Goal: Information Seeking & Learning: Learn about a topic

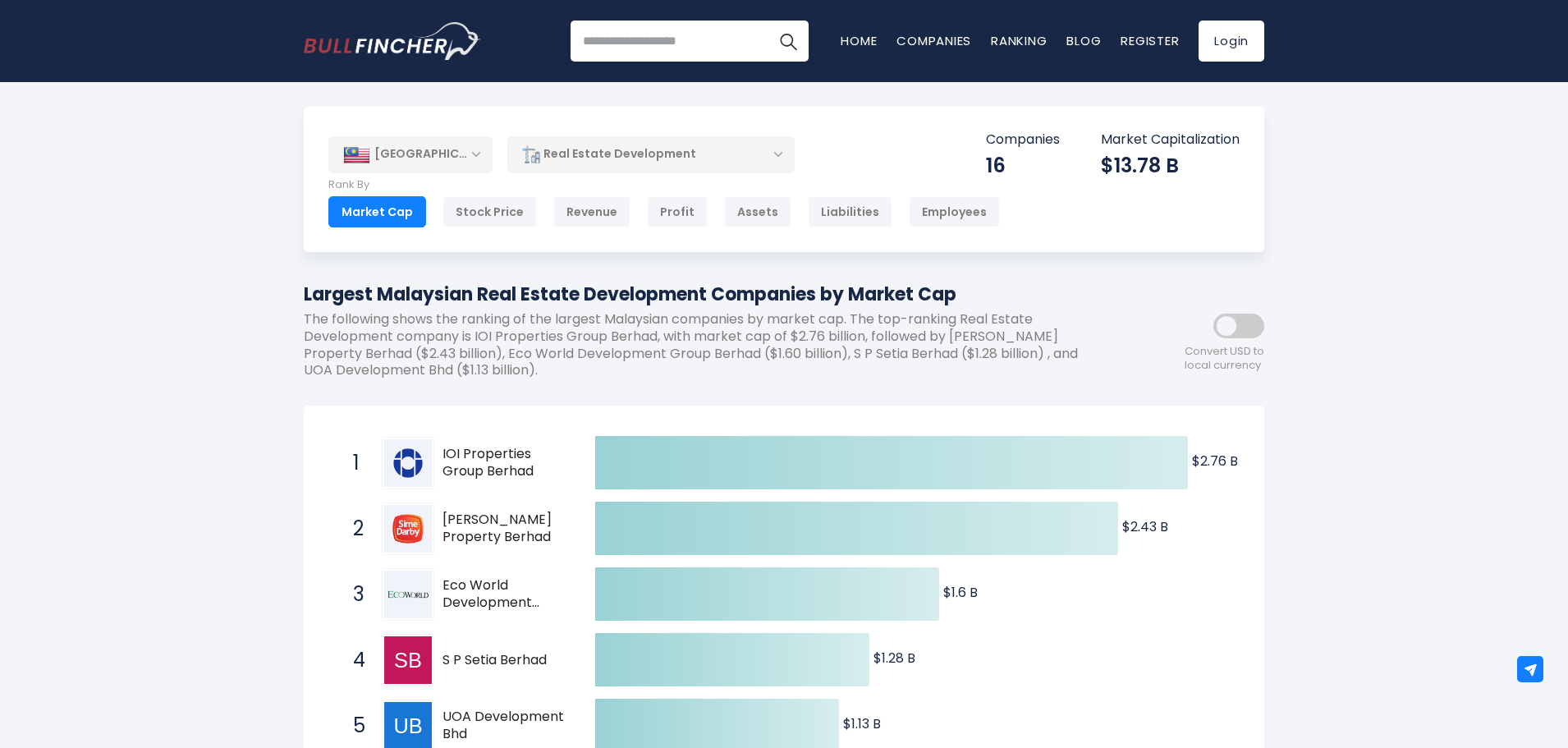
click at [1249, 330] on span at bounding box center [1238, 325] width 51 height 24
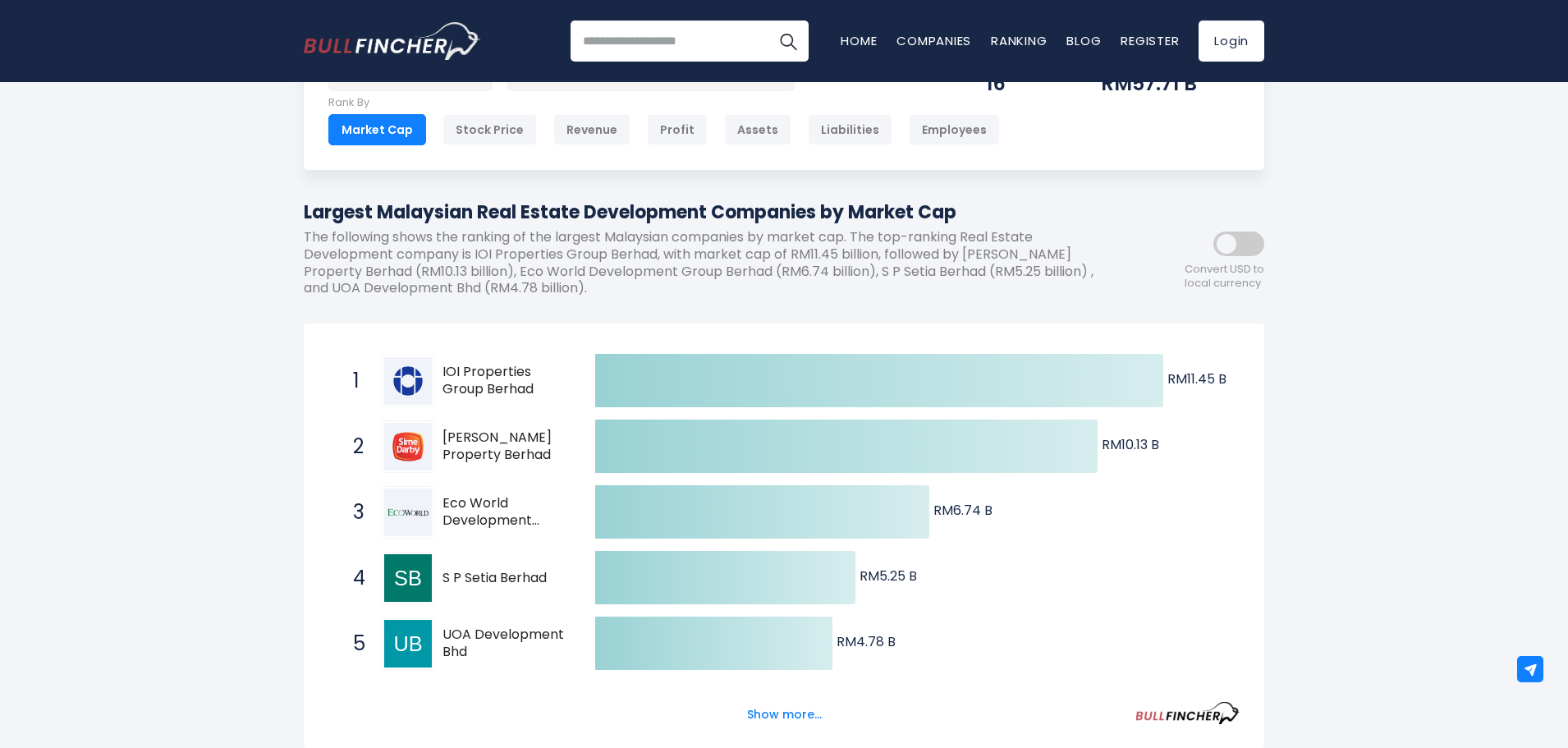
scroll to position [164, 0]
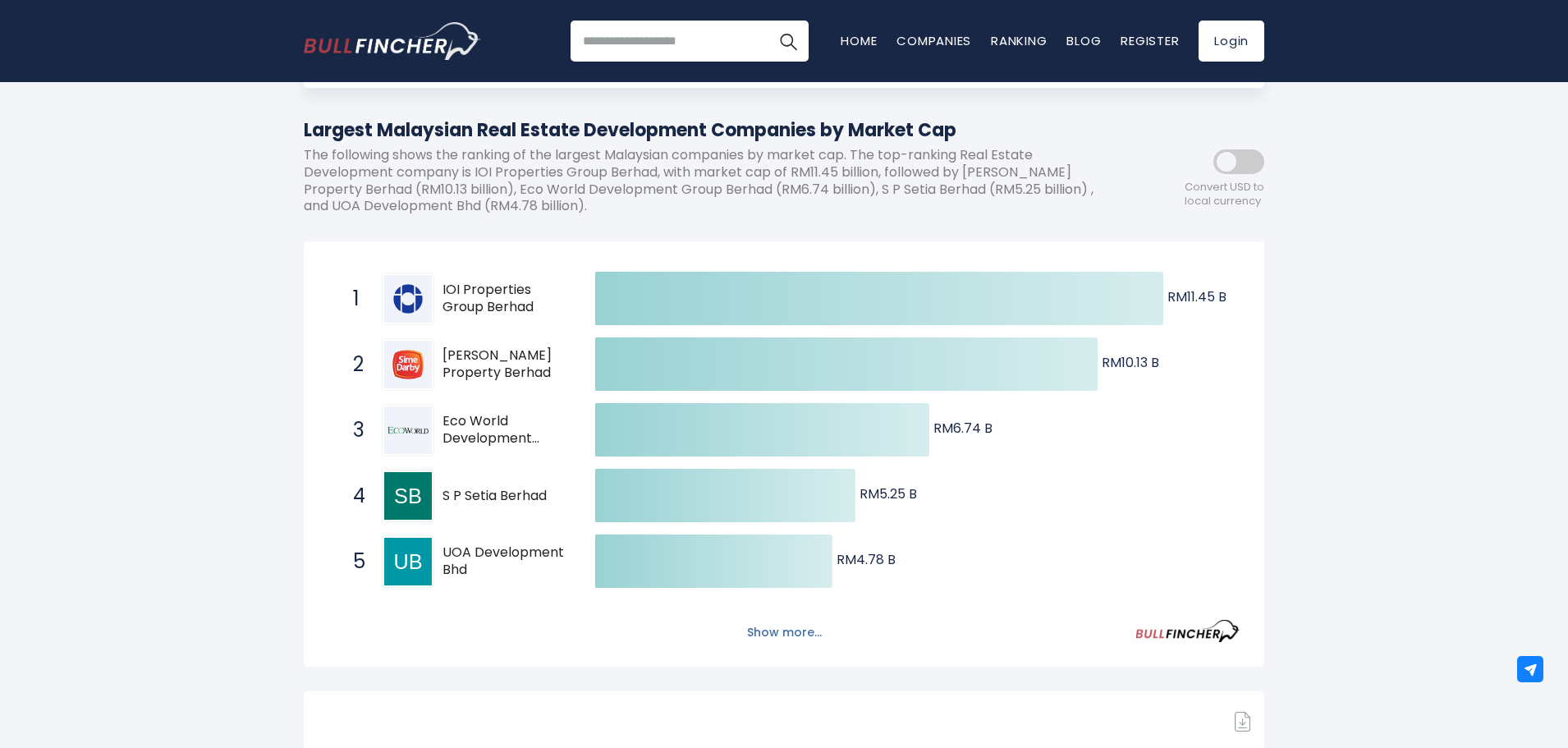
click at [804, 626] on button "Show more..." at bounding box center [784, 632] width 95 height 27
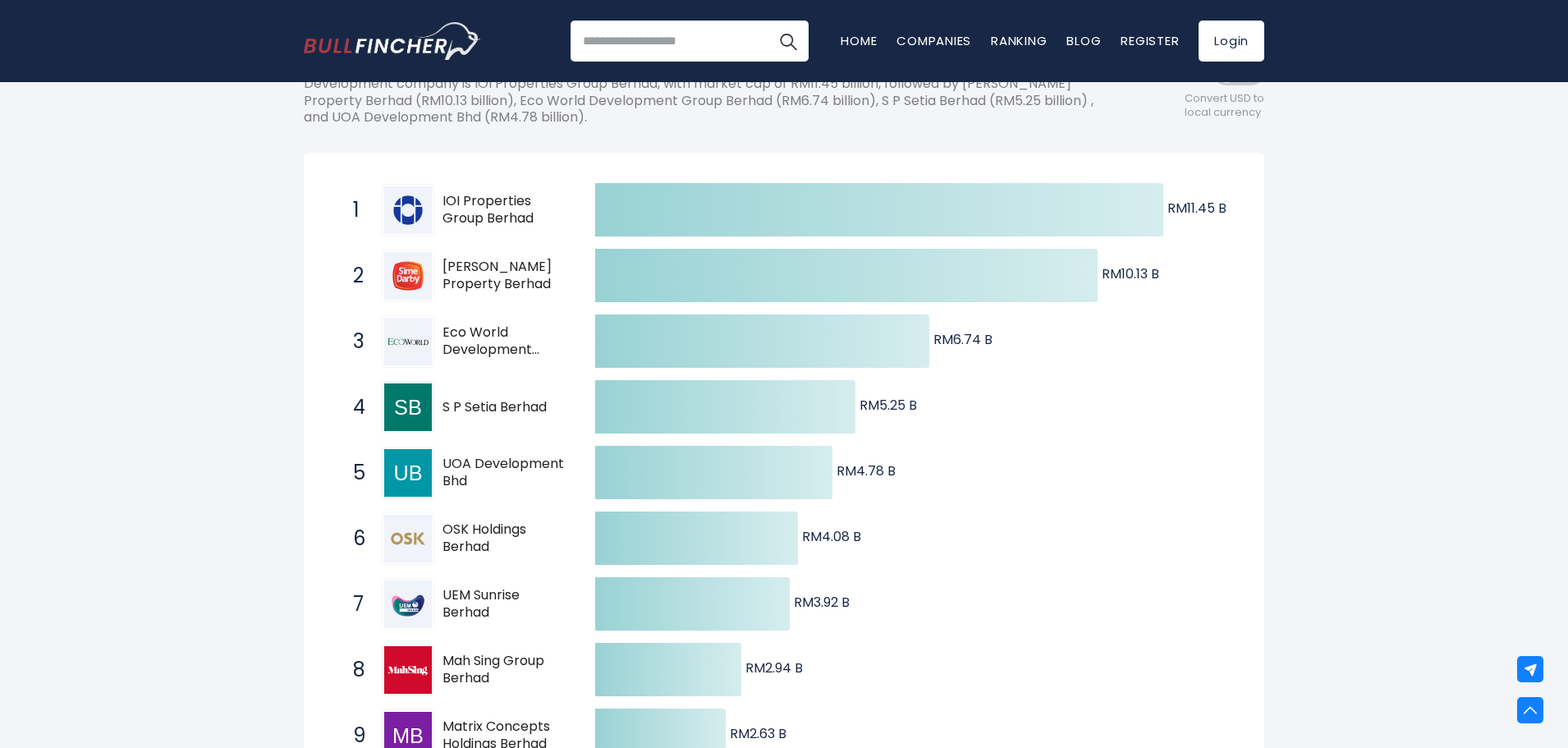
scroll to position [0, 0]
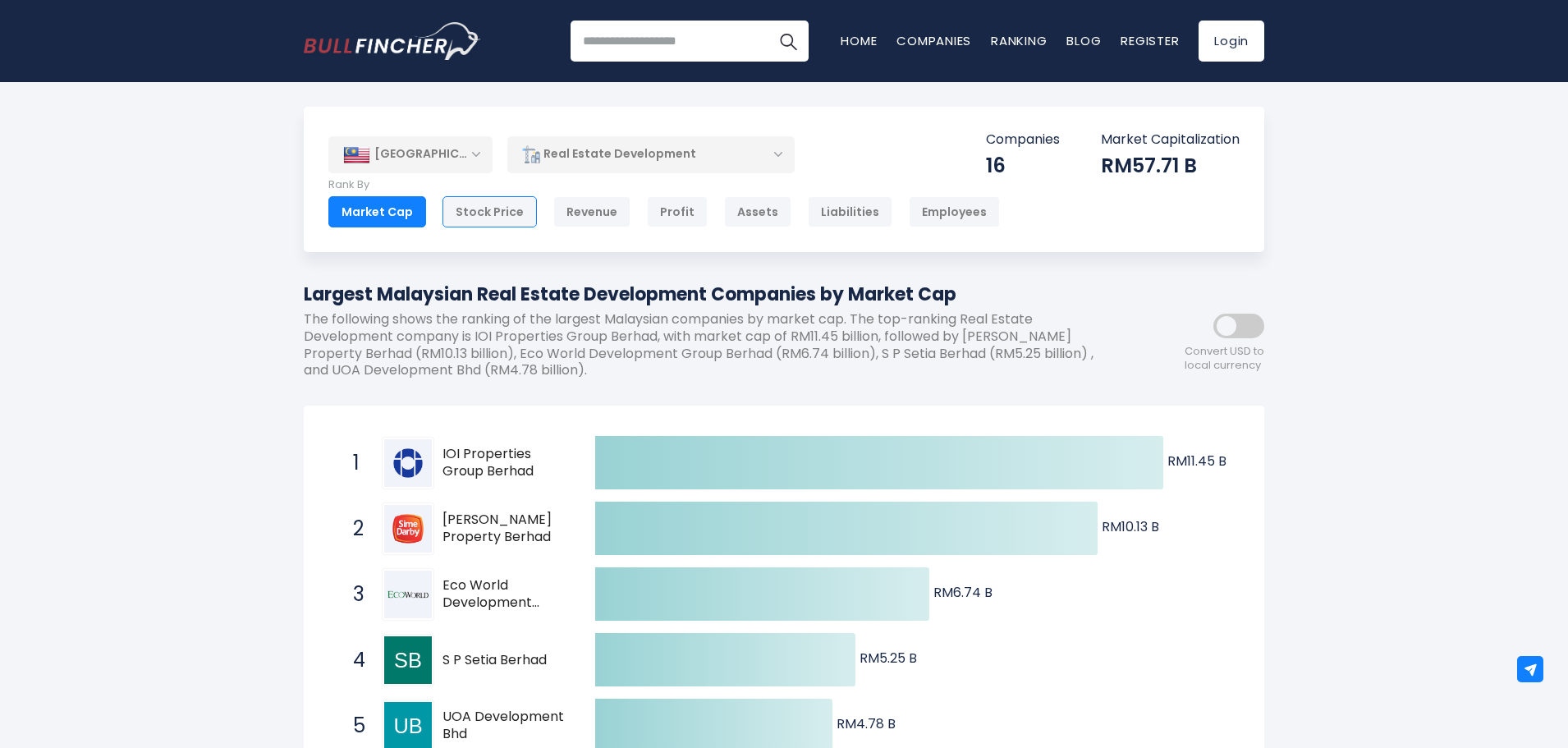
click at [514, 214] on div "Stock Price" at bounding box center [490, 211] width 95 height 31
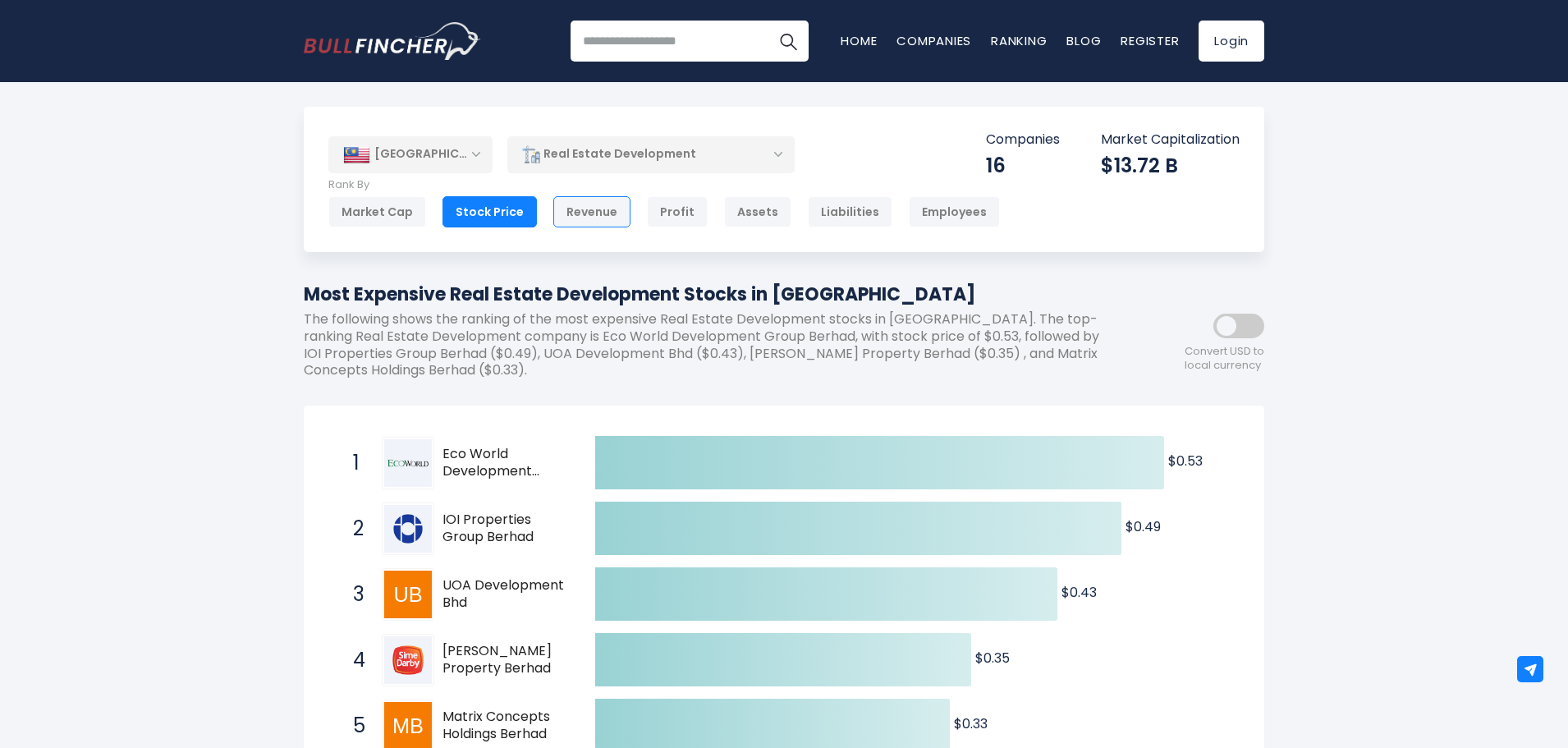
click at [613, 221] on div "Revenue" at bounding box center [592, 211] width 77 height 31
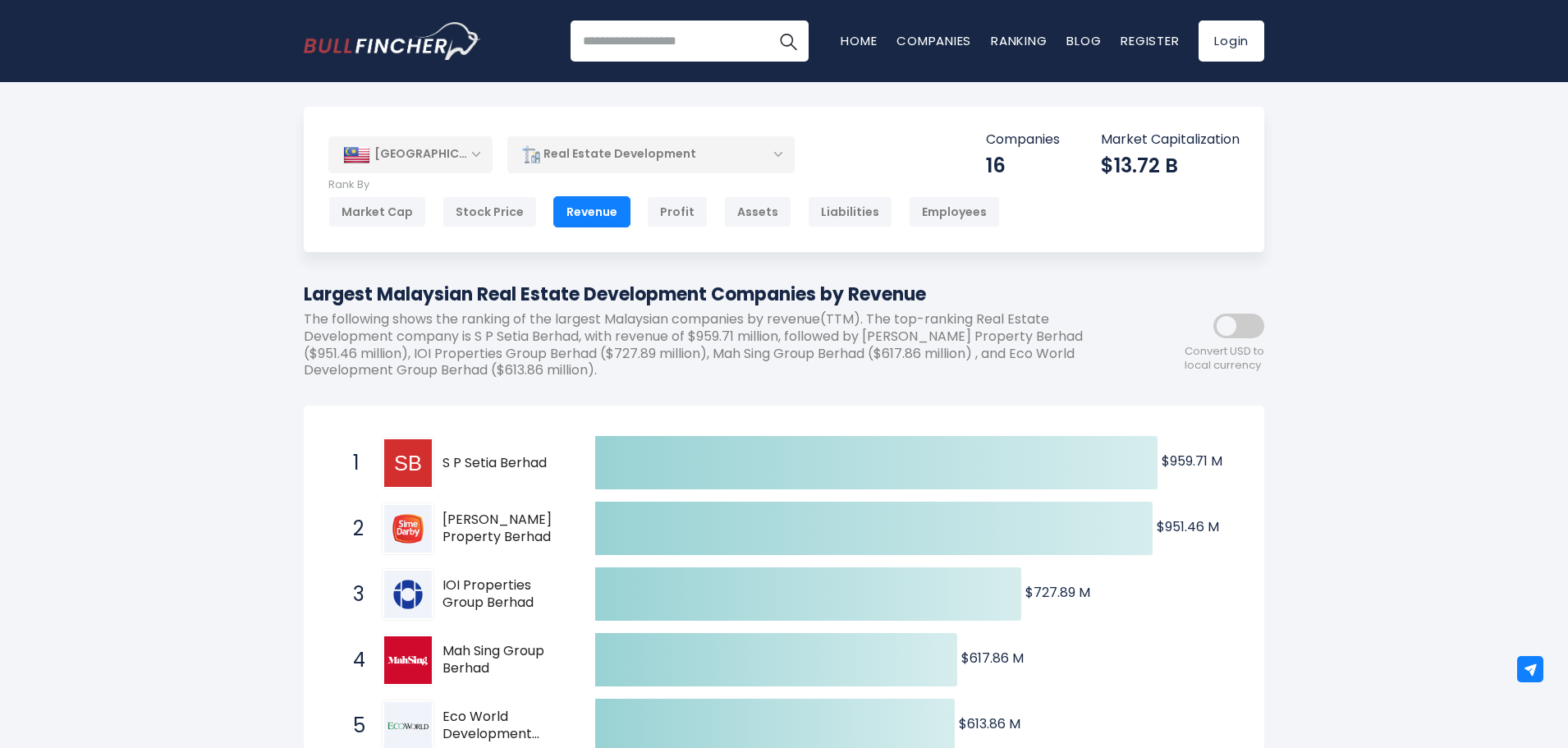
click at [1234, 329] on span at bounding box center [1238, 325] width 51 height 24
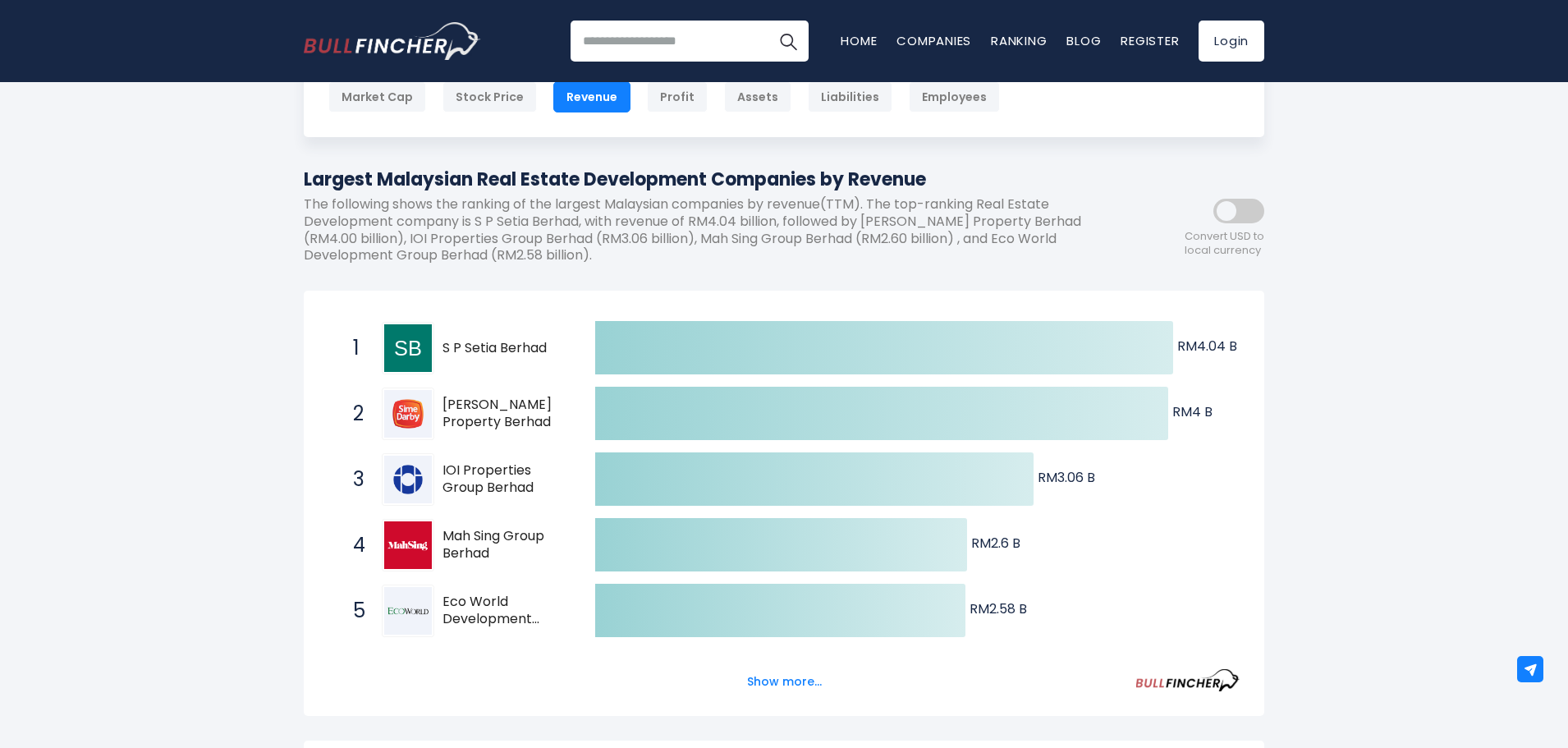
scroll to position [82, 0]
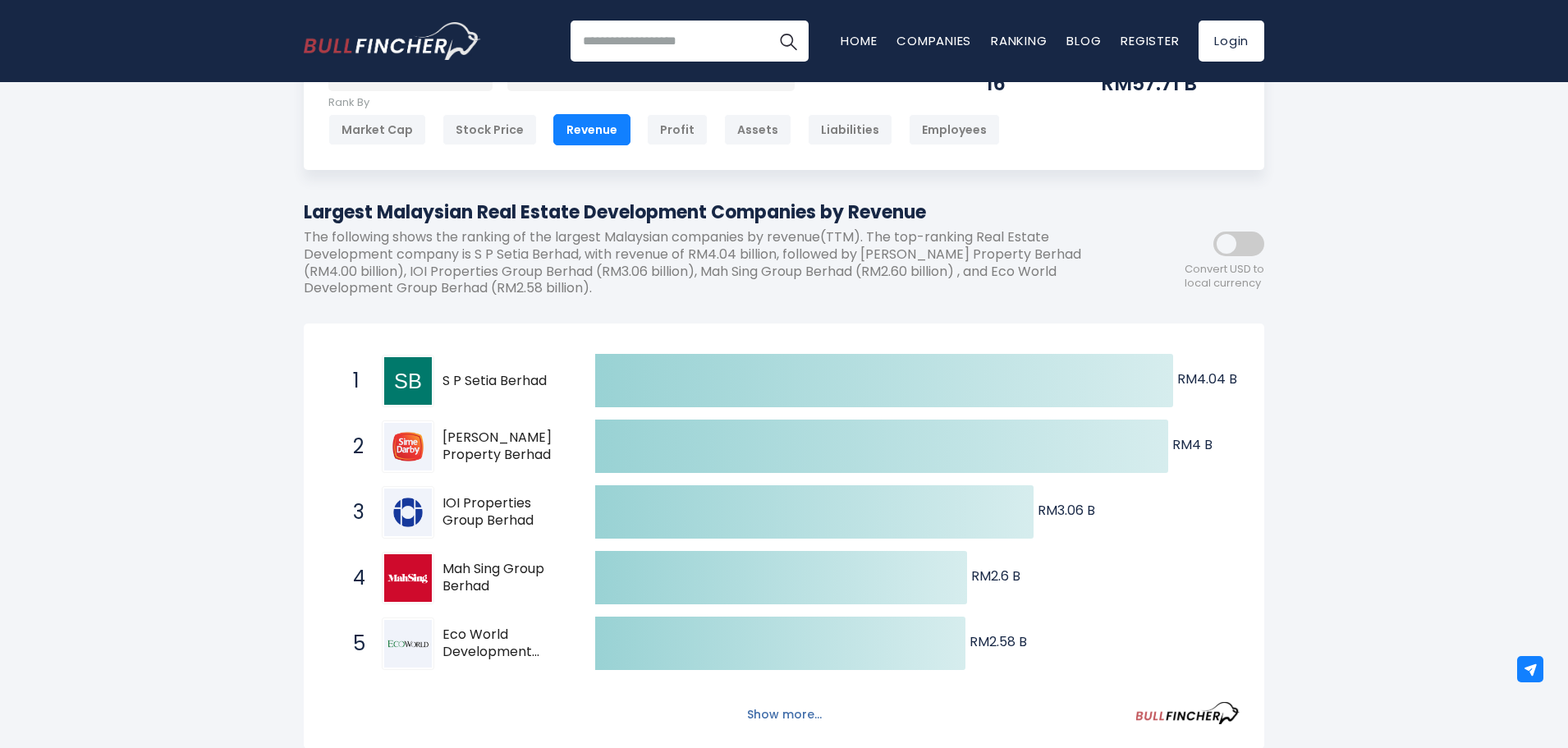
click at [781, 714] on button "Show more..." at bounding box center [784, 714] width 95 height 27
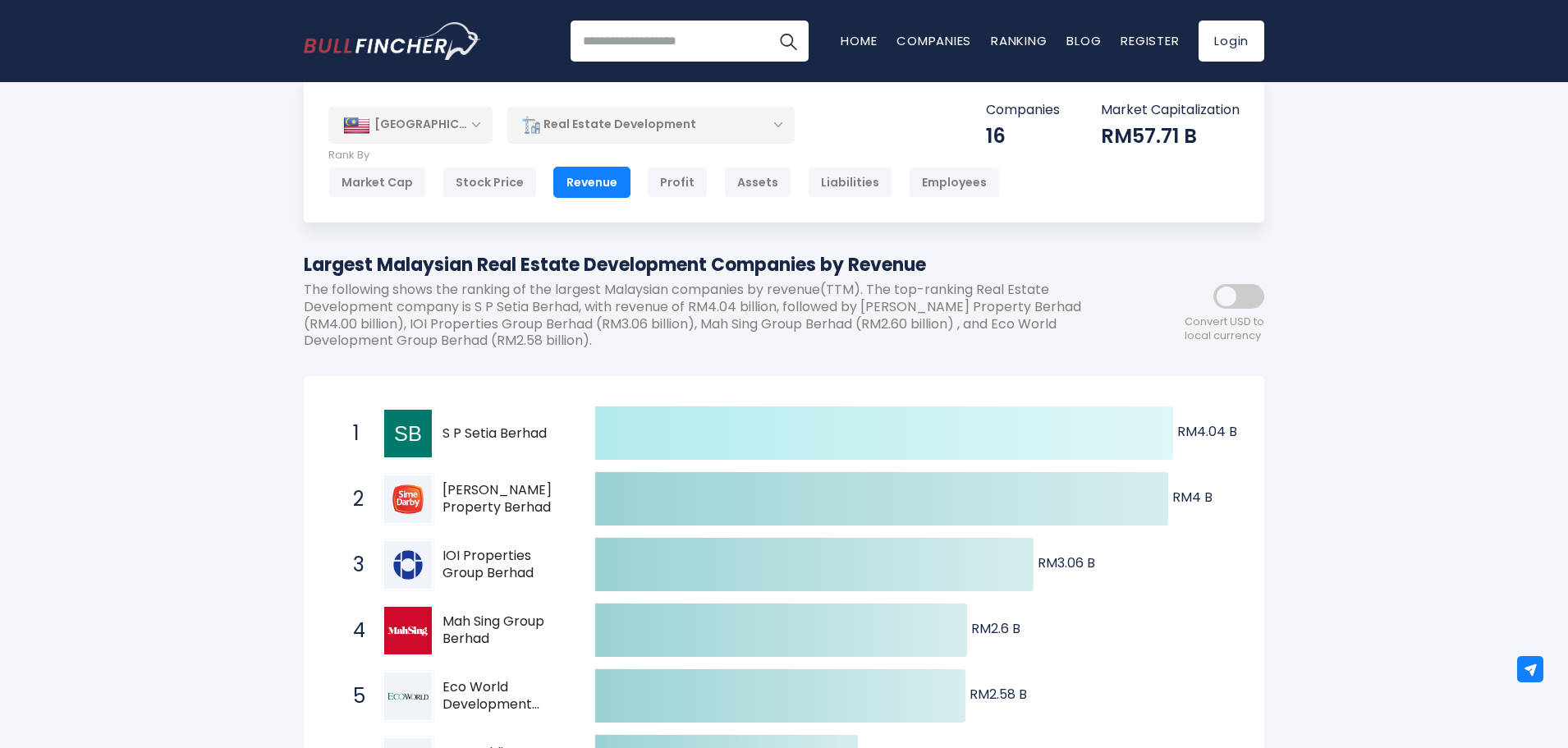
scroll to position [0, 0]
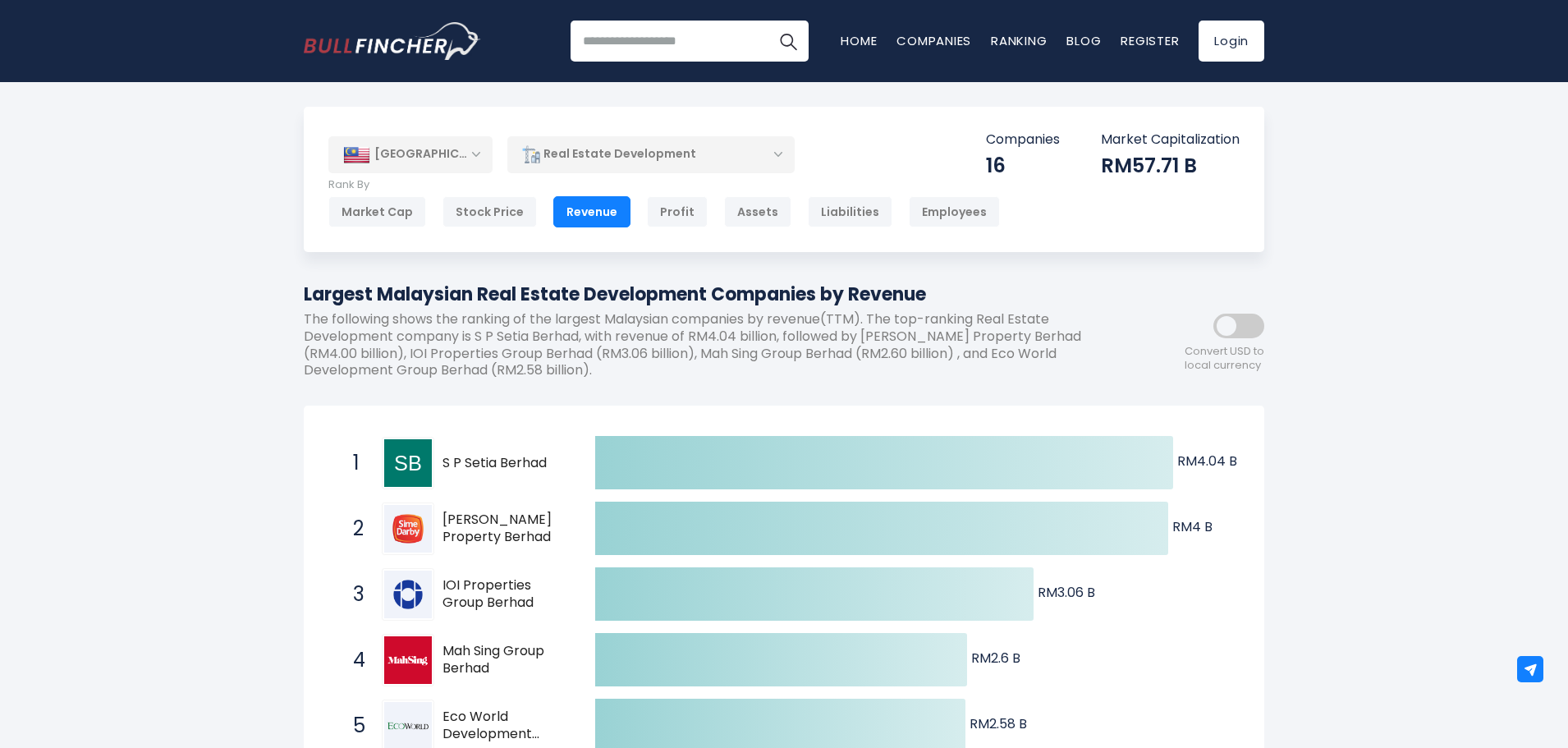
click at [760, 154] on div "Real Estate Development" at bounding box center [651, 154] width 288 height 38
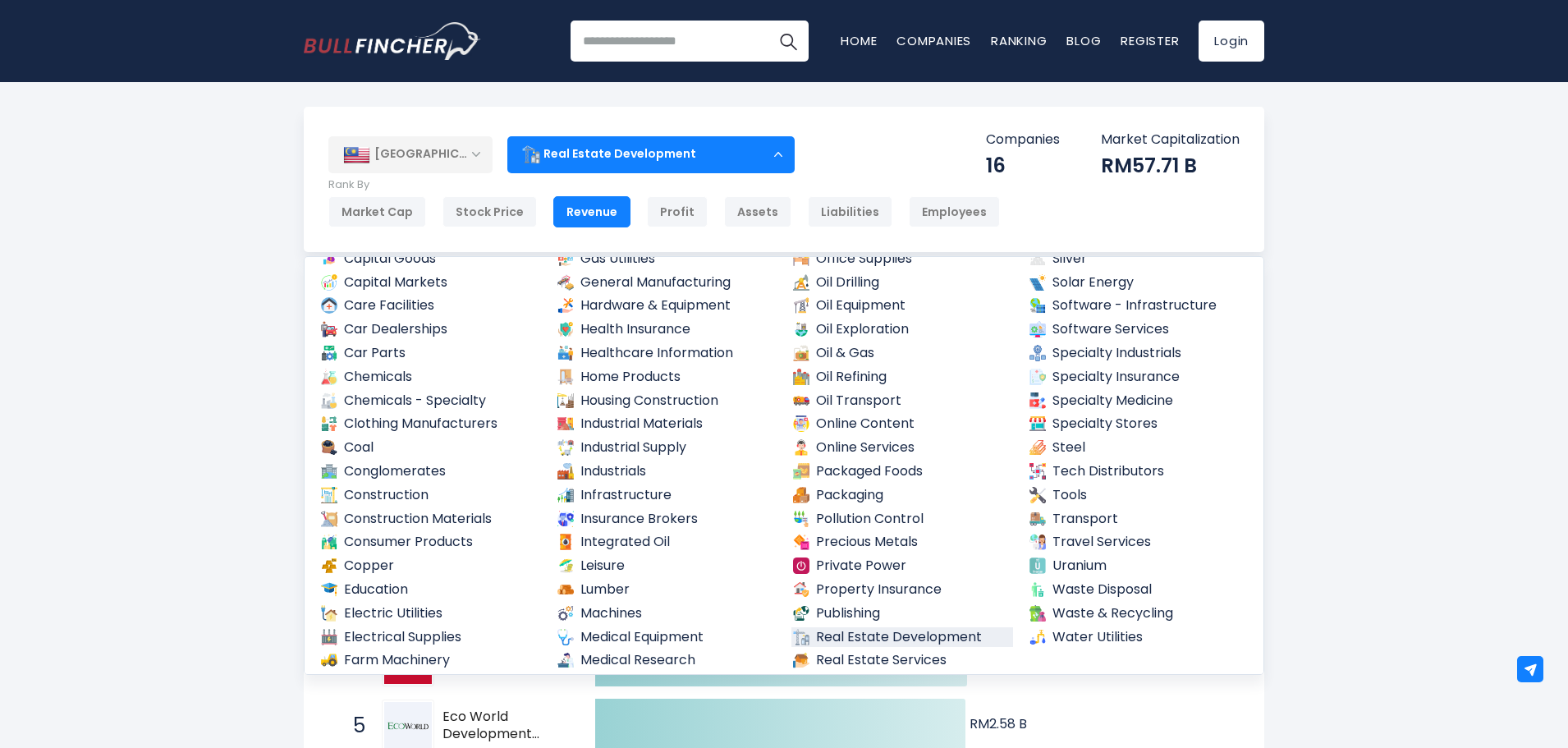
scroll to position [583, 0]
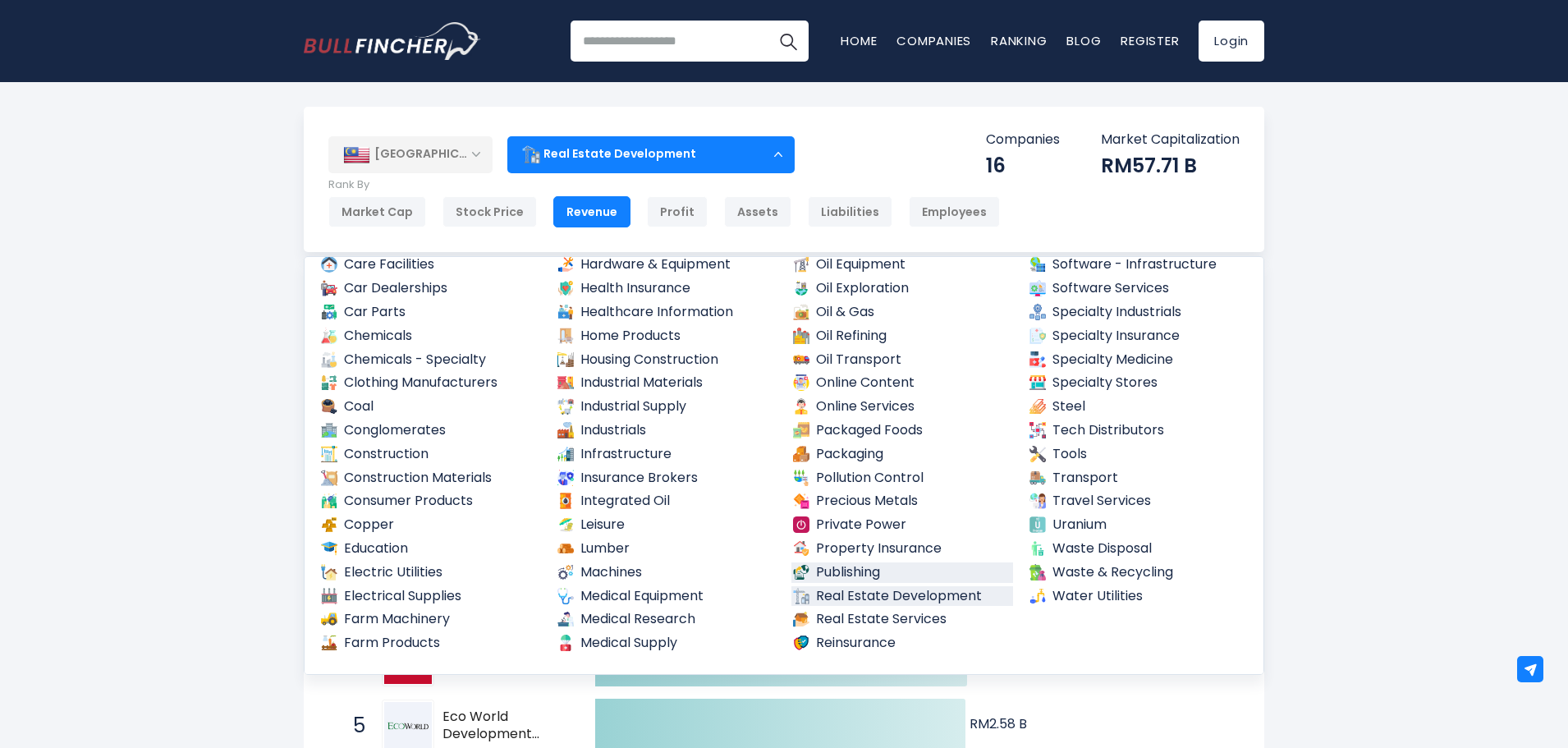
click at [881, 572] on link "Publishing" at bounding box center [902, 573] width 221 height 20
